Goal: Information Seeking & Learning: Learn about a topic

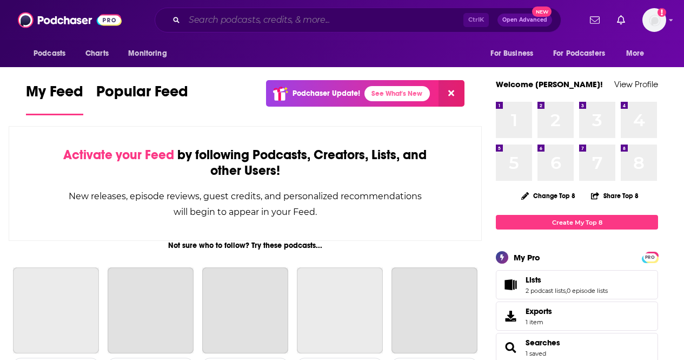
click at [321, 24] on input "Search podcasts, credits, & more..." at bounding box center [323, 19] width 279 height 17
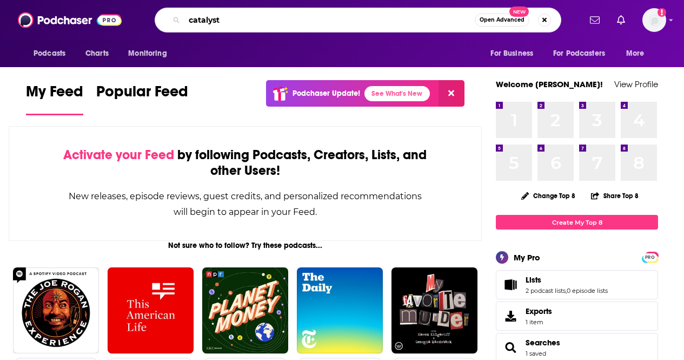
type input "catalyst"
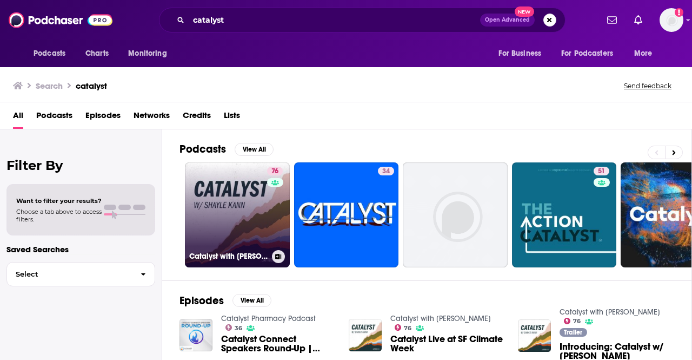
click at [212, 198] on link "76 Catalyst with [PERSON_NAME]" at bounding box center [237, 214] width 105 height 105
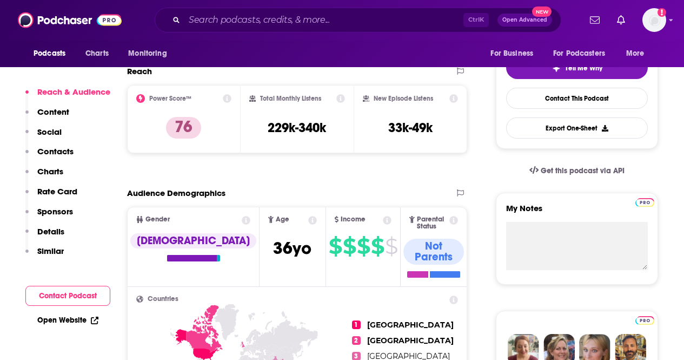
scroll to position [248, 0]
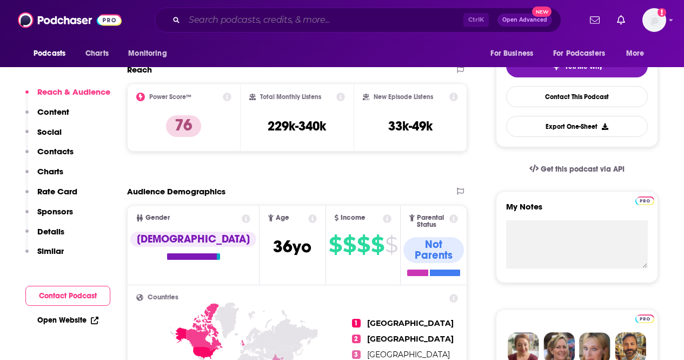
click at [222, 28] on input "Search podcasts, credits, & more..." at bounding box center [323, 19] width 279 height 17
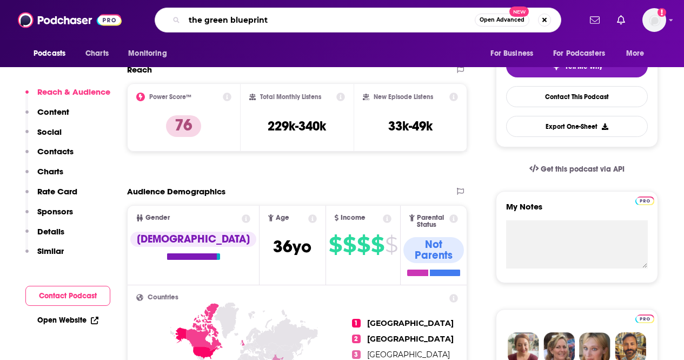
type input "the green blueprint"
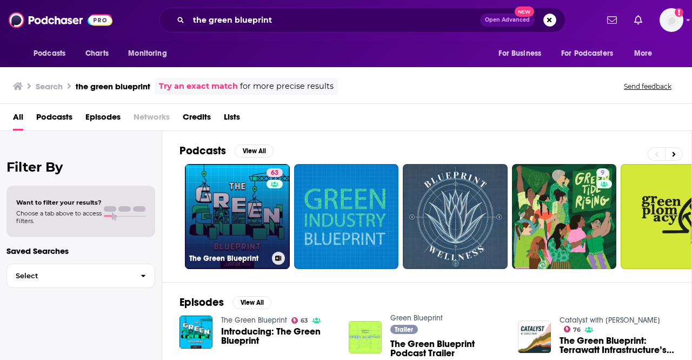
click at [257, 212] on link "63 The Green Blueprint" at bounding box center [237, 216] width 105 height 105
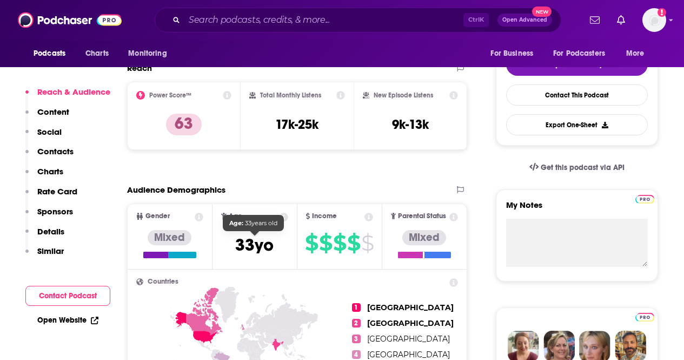
scroll to position [255, 0]
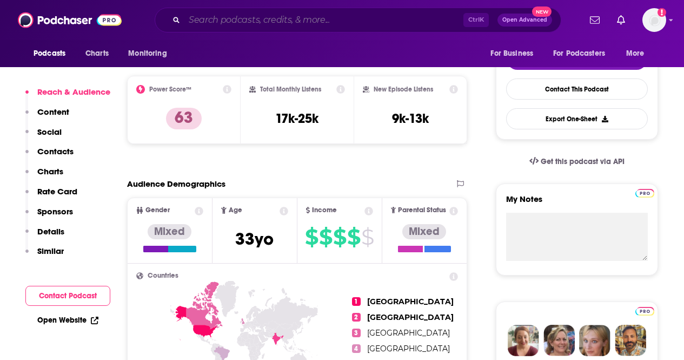
click at [219, 23] on input "Search podcasts, credits, & more..." at bounding box center [323, 19] width 279 height 17
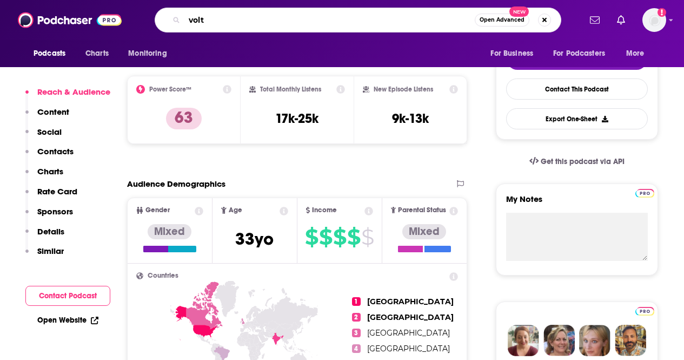
type input "[PERSON_NAME]"
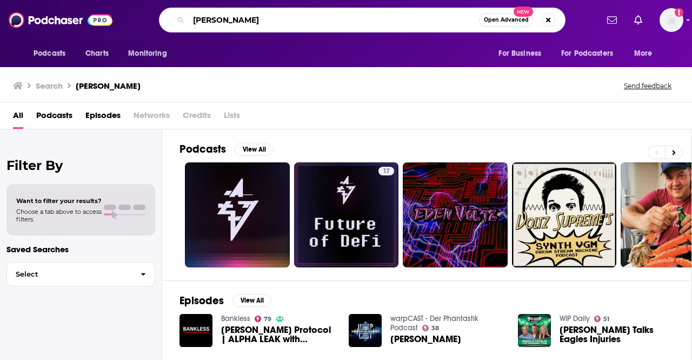
click at [210, 23] on input "[PERSON_NAME]" at bounding box center [334, 19] width 290 height 17
type input "volts"
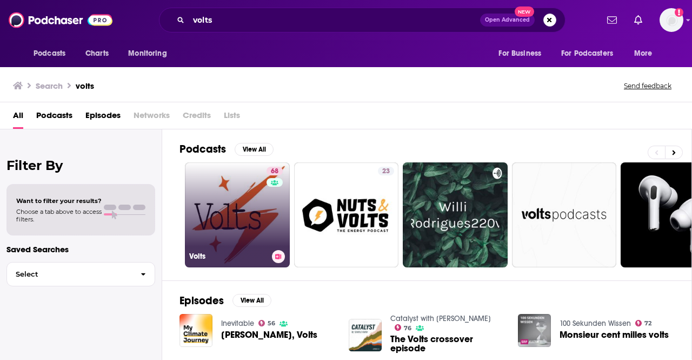
click at [214, 216] on link "68 Volts" at bounding box center [237, 214] width 105 height 105
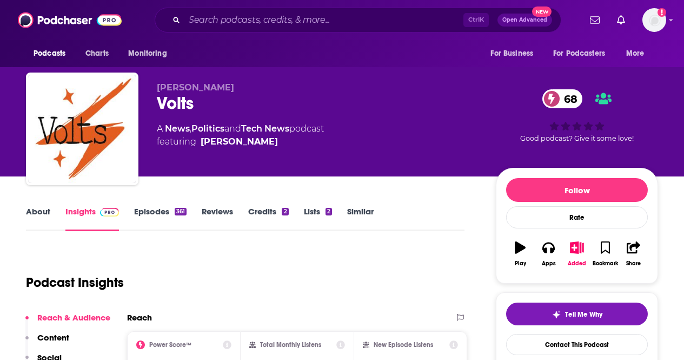
scroll to position [218, 0]
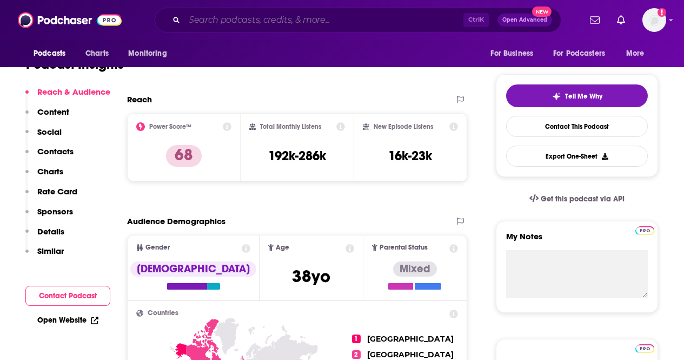
click at [219, 21] on input "Search podcasts, credits, & more..." at bounding box center [323, 19] width 279 height 17
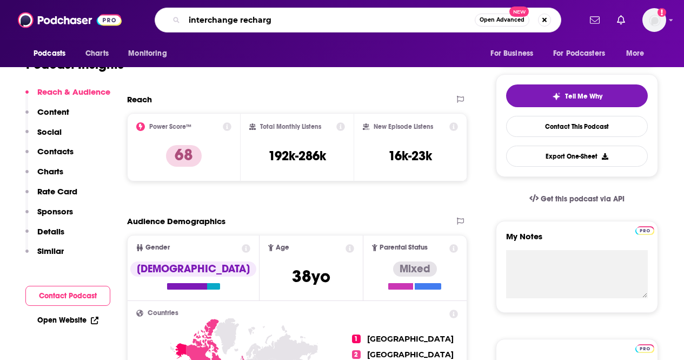
type input "interchange recharge"
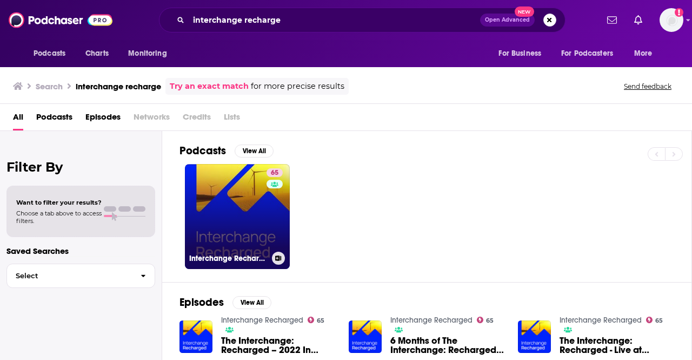
click at [231, 198] on link "65 Interchange Recharged" at bounding box center [237, 216] width 105 height 105
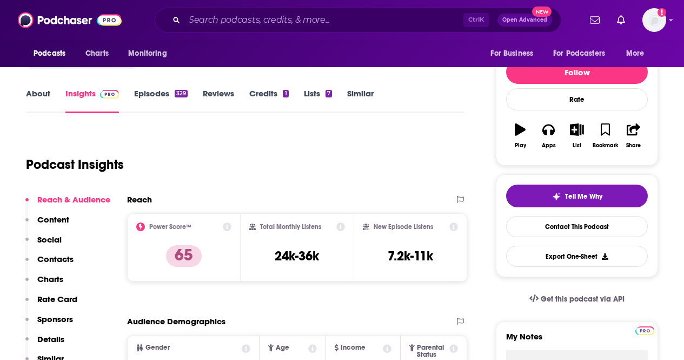
scroll to position [127, 0]
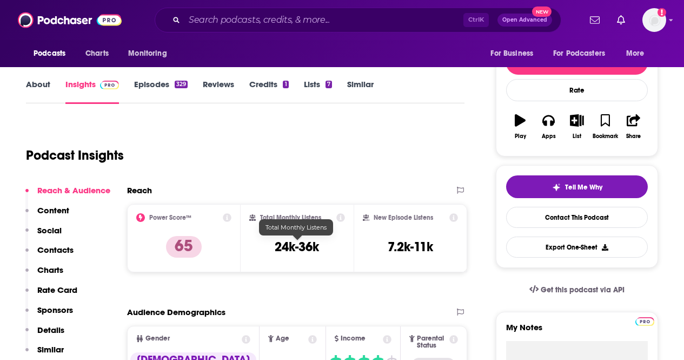
click at [298, 248] on h3 "24k-36k" at bounding box center [297, 246] width 44 height 16
copy div "24k-36k"
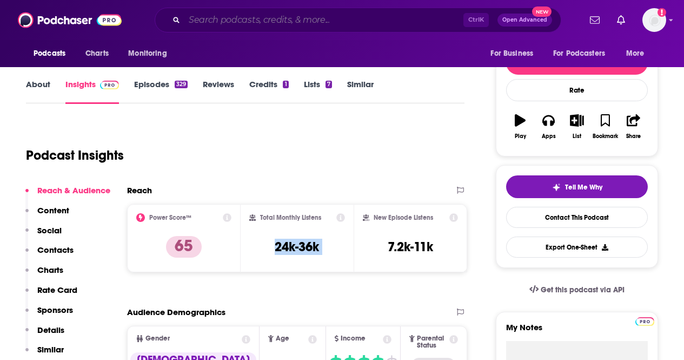
click at [211, 22] on input "Search podcasts, credits, & more..." at bounding box center [323, 19] width 279 height 17
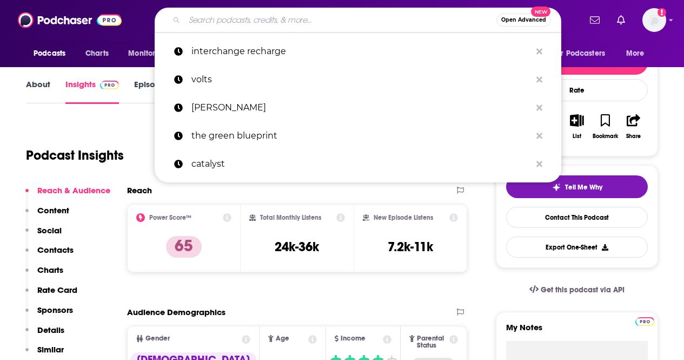
paste input "• Energy Central – Power Perspectives"
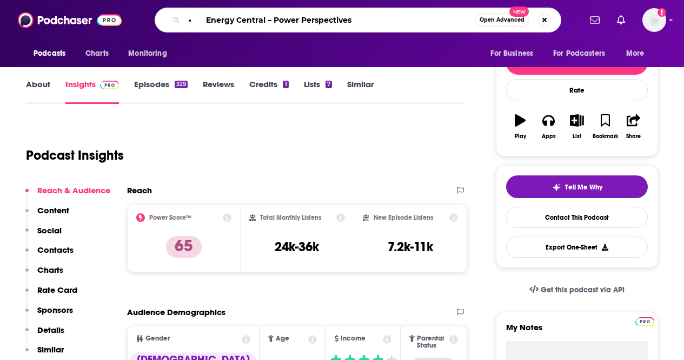
click at [207, 19] on input "• Energy Central – Power Perspectives" at bounding box center [329, 19] width 290 height 17
type input "Energy Central – Power Perspectives"
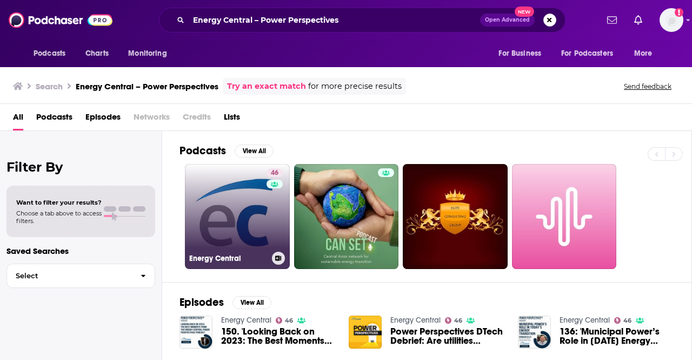
click at [241, 200] on link "46 Energy Central" at bounding box center [237, 216] width 105 height 105
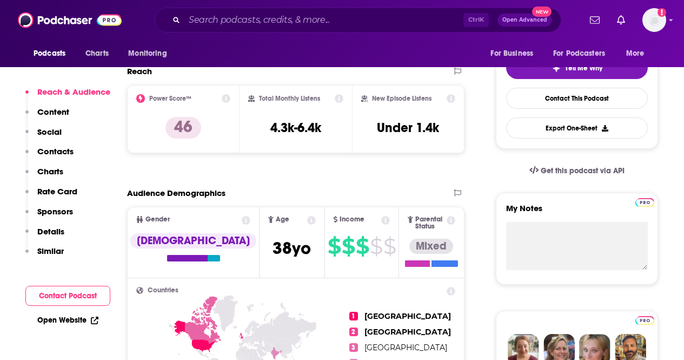
scroll to position [249, 0]
